Goal: Task Accomplishment & Management: Complete application form

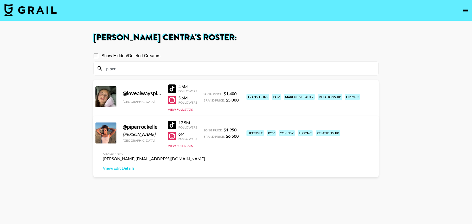
click at [46, 8] on img at bounding box center [30, 10] width 52 height 13
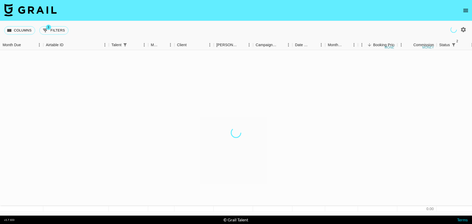
click at [468, 10] on icon "open drawer" at bounding box center [466, 10] width 6 height 6
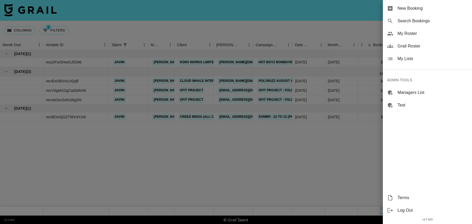
click at [417, 8] on span "New Booking" at bounding box center [433, 8] width 70 height 6
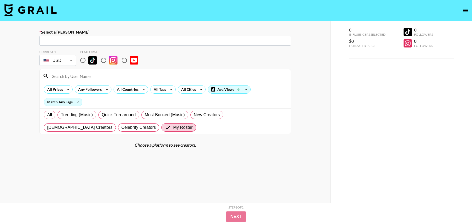
click at [113, 40] on input "text" at bounding box center [166, 41] width 246 height 6
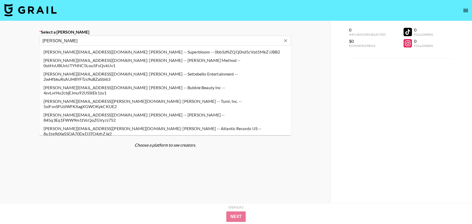
type input "[PERSON_NAME][EMAIL_ADDRESS][DOMAIN_NAME]: [PERSON_NAME] -- Songfluencer ([PERS…"
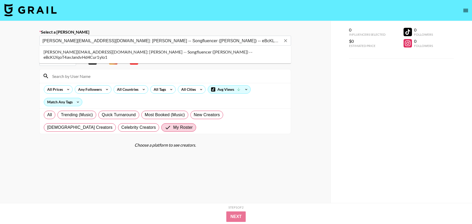
click at [85, 51] on li "[PERSON_NAME][EMAIL_ADDRESS][DOMAIN_NAME]: [PERSON_NAME] -- Songfluencer ([PERS…" at bounding box center [165, 55] width 252 height 14
click at [83, 61] on input "radio" at bounding box center [82, 60] width 11 height 11
radio input "true"
click at [83, 77] on input at bounding box center [168, 76] width 239 height 8
type input "anis"
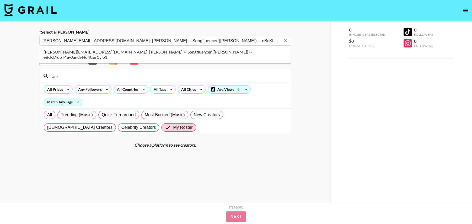
select select "Song"
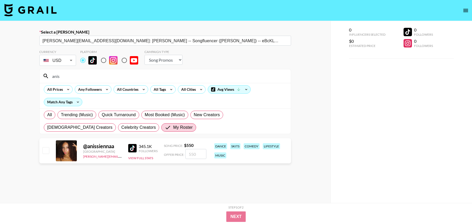
type input "anis"
click at [46, 149] on input "checkbox" at bounding box center [46, 150] width 6 height 6
checkbox input "true"
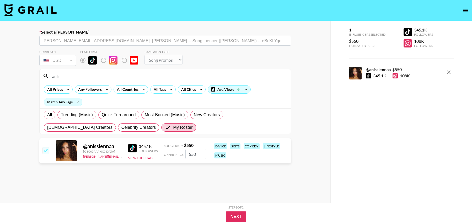
drag, startPoint x: 201, startPoint y: 152, endPoint x: 171, endPoint y: 152, distance: 29.4
click at [171, 152] on div "Offer Price: 550" at bounding box center [185, 154] width 43 height 10
type input "547"
click at [237, 214] on button "Next" at bounding box center [236, 216] width 20 height 10
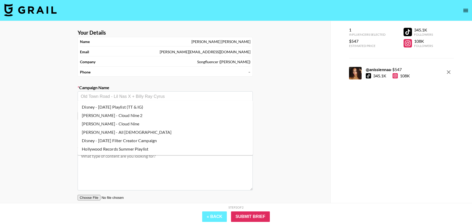
click at [116, 95] on input "text" at bounding box center [165, 96] width 169 height 6
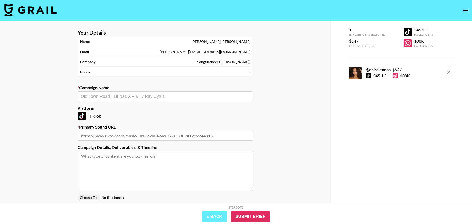
paste input "Wherever We Go We Go Together"
click at [137, 108] on li "Add New Campaign: "Wherever We Go We Go Together"" at bounding box center [165, 107] width 175 height 8
type input "Wherever We Go We Go Together"
click at [137, 135] on input "text" at bounding box center [165, 136] width 175 height 10
paste input "[URL][DOMAIN_NAME]"
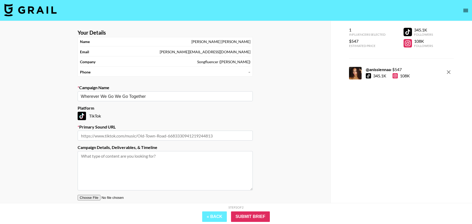
type input "[URL][DOMAIN_NAME]"
click at [243, 216] on input "Submit Brief" at bounding box center [250, 216] width 39 height 10
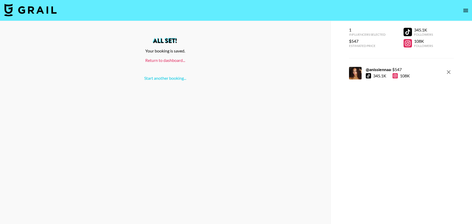
click at [167, 59] on link "Return to dashboard..." at bounding box center [165, 60] width 40 height 5
